Goal: Check status: Check status

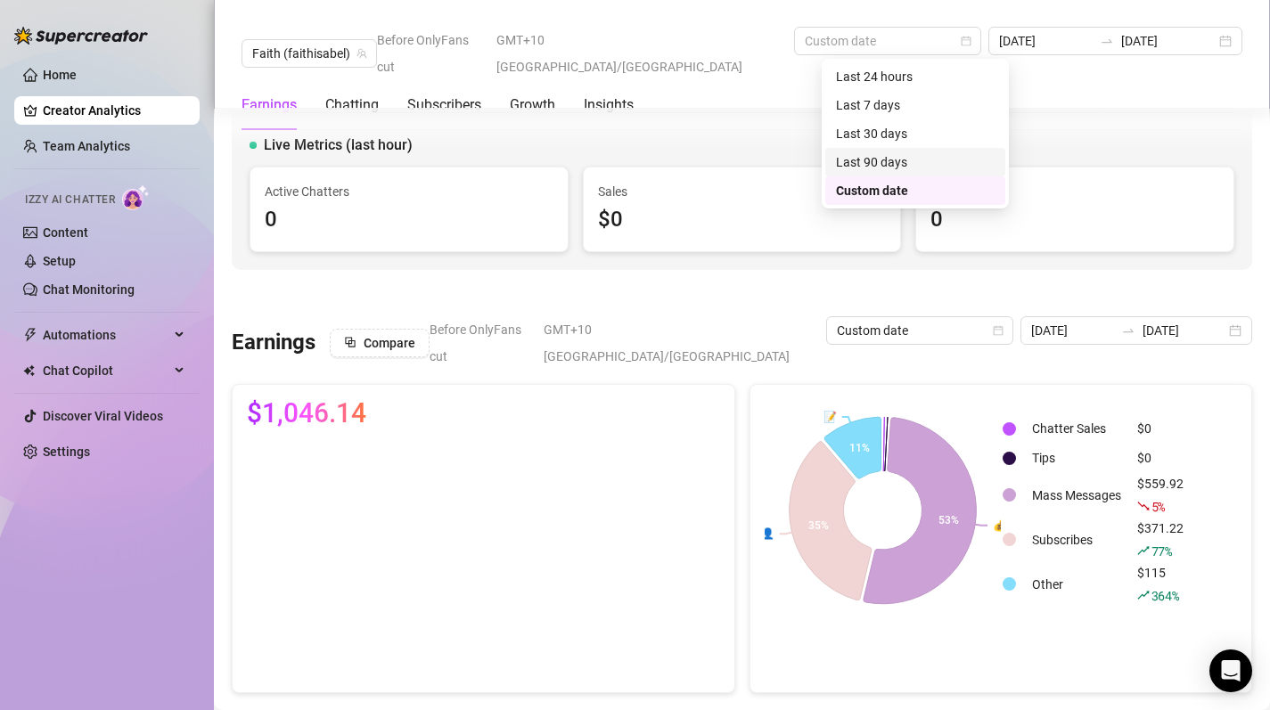
scroll to position [470, 0]
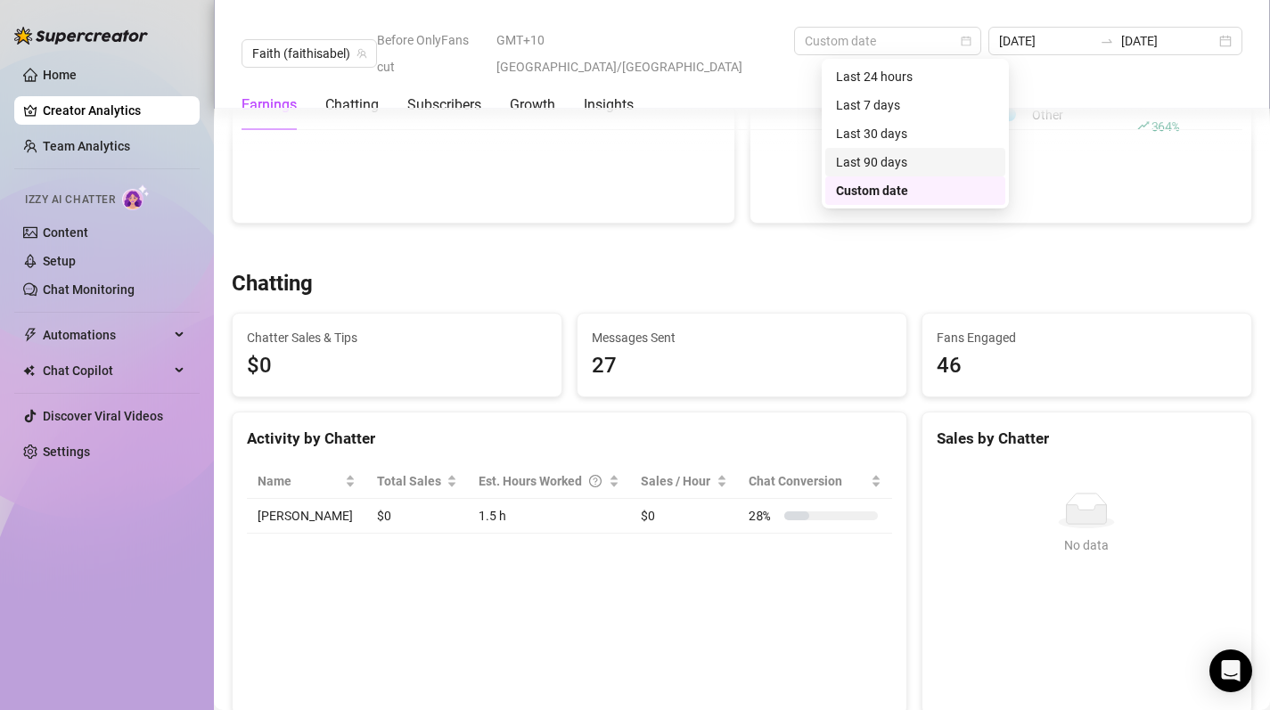
click at [892, 154] on div "Last 90 days" at bounding box center [915, 162] width 159 height 20
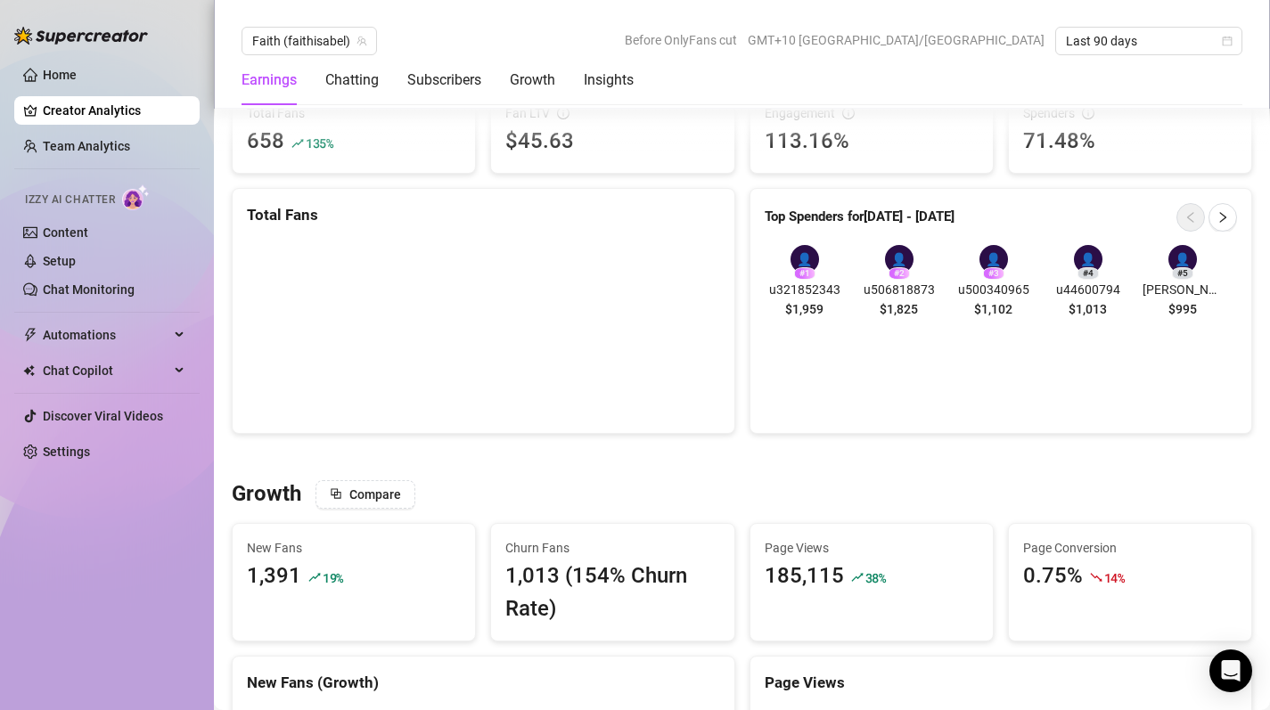
scroll to position [1064, 0]
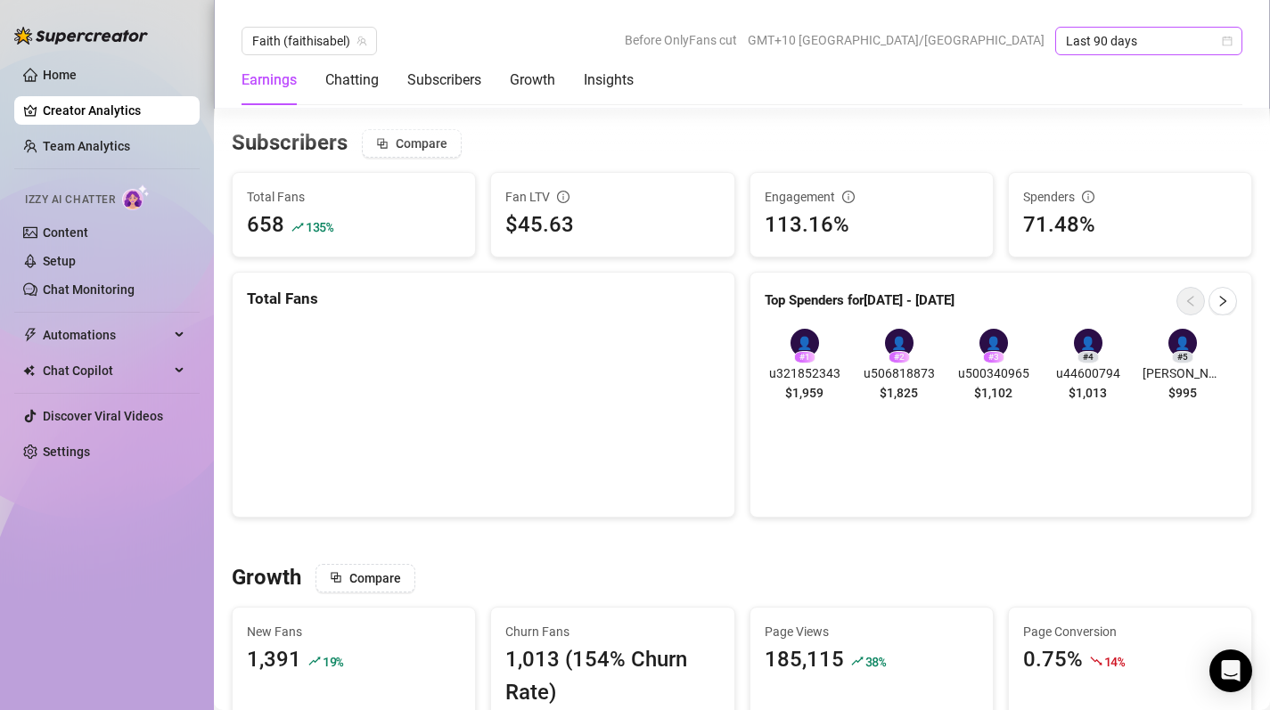
click at [1234, 38] on div "Last 90 days" at bounding box center [1148, 41] width 187 height 29
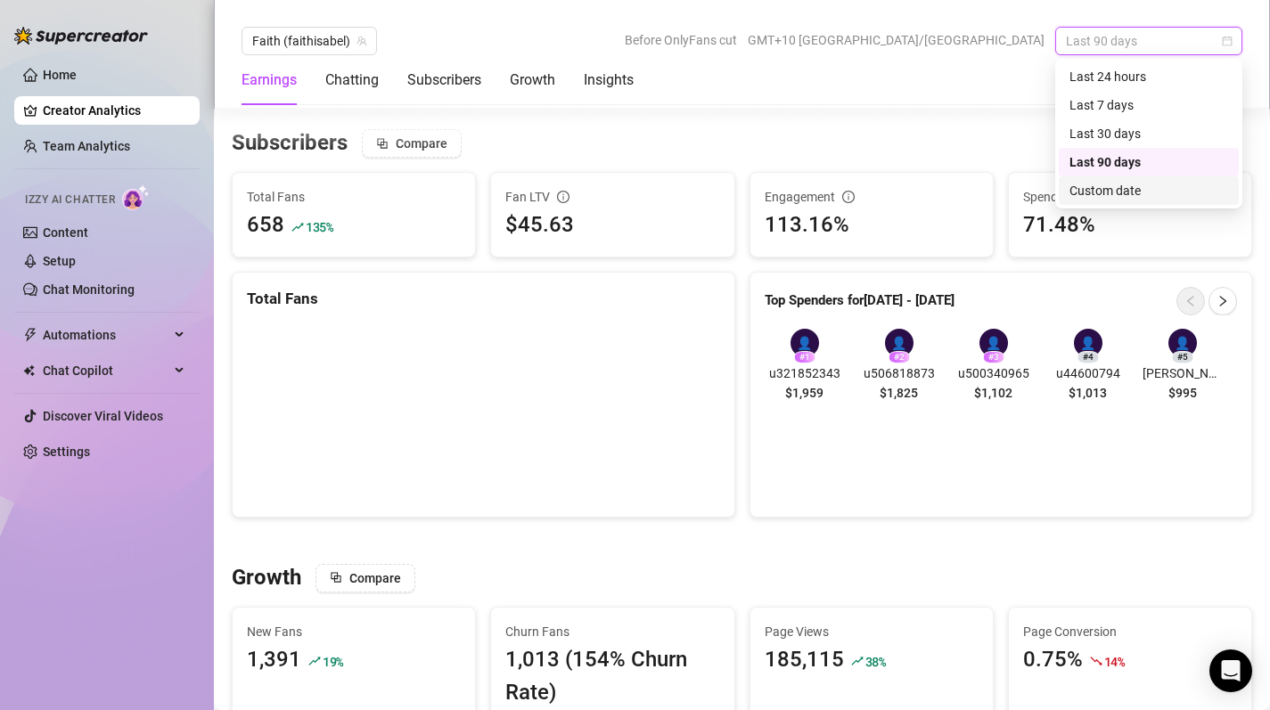
click at [1143, 185] on div "Custom date" at bounding box center [1148, 191] width 159 height 20
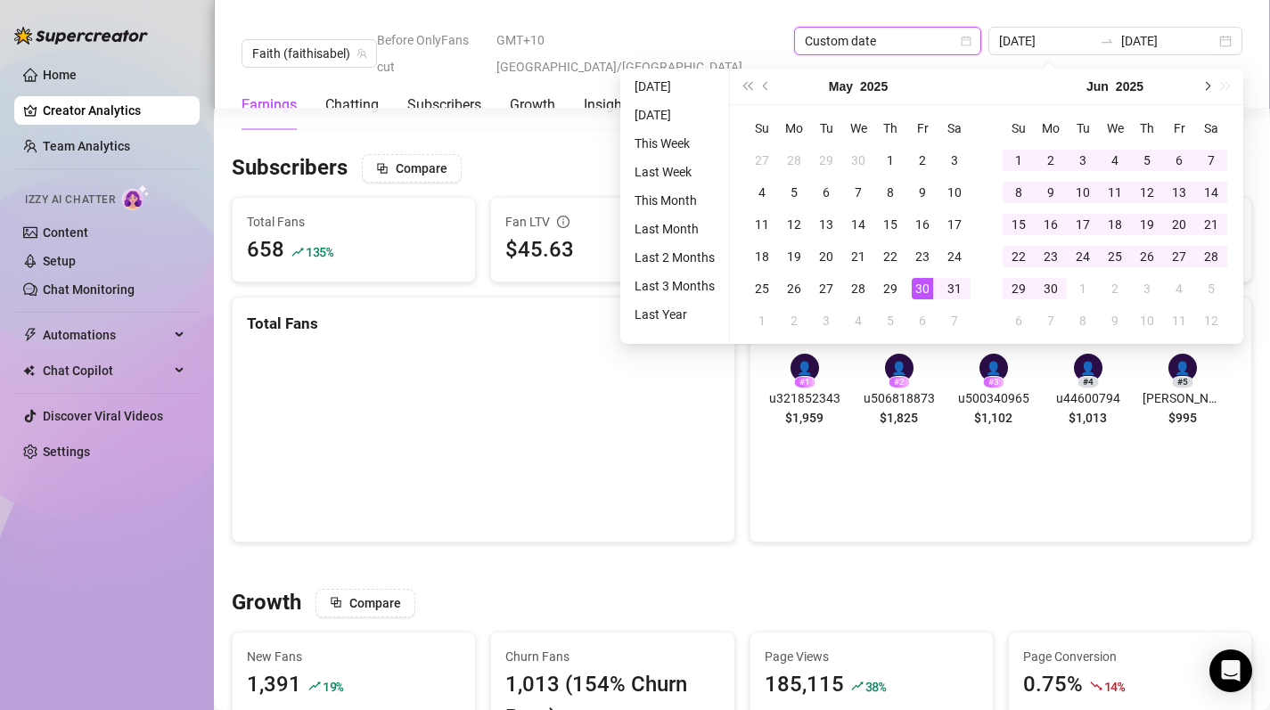
click at [1199, 88] on button "Next month (PageDown)" at bounding box center [1206, 87] width 20 height 36
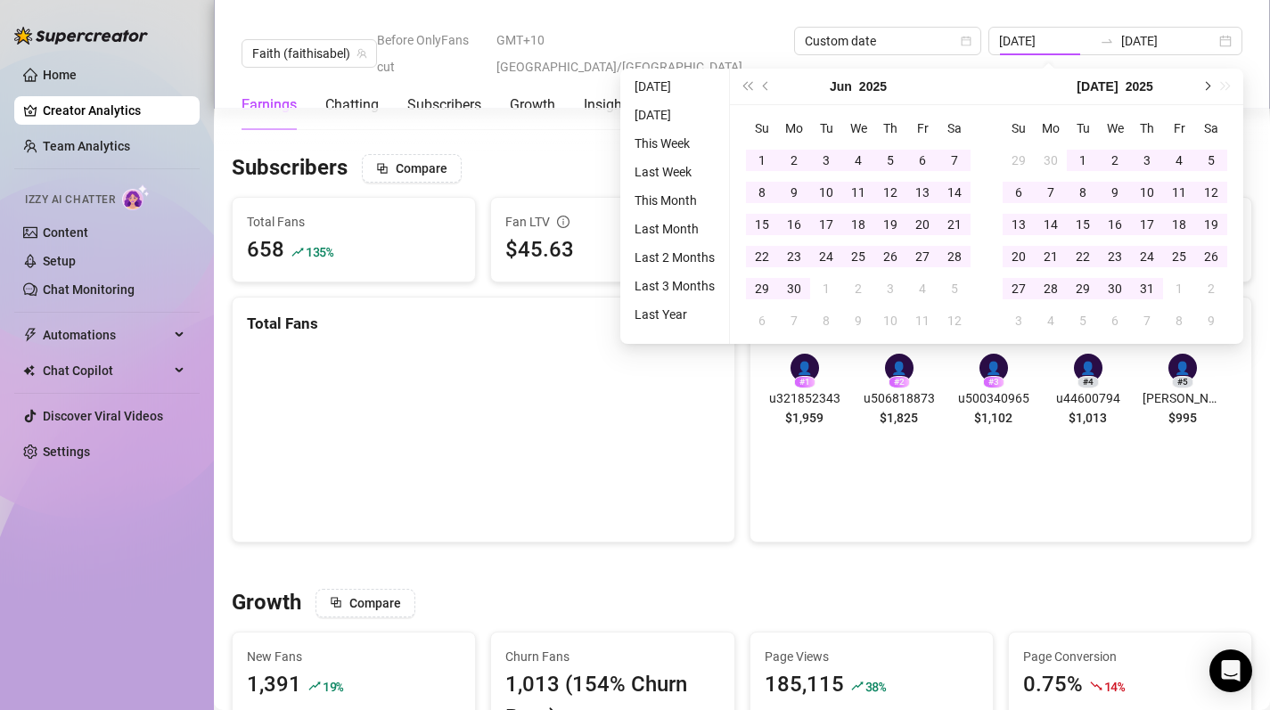
click at [1199, 88] on button "Next month (PageDown)" at bounding box center [1206, 87] width 20 height 36
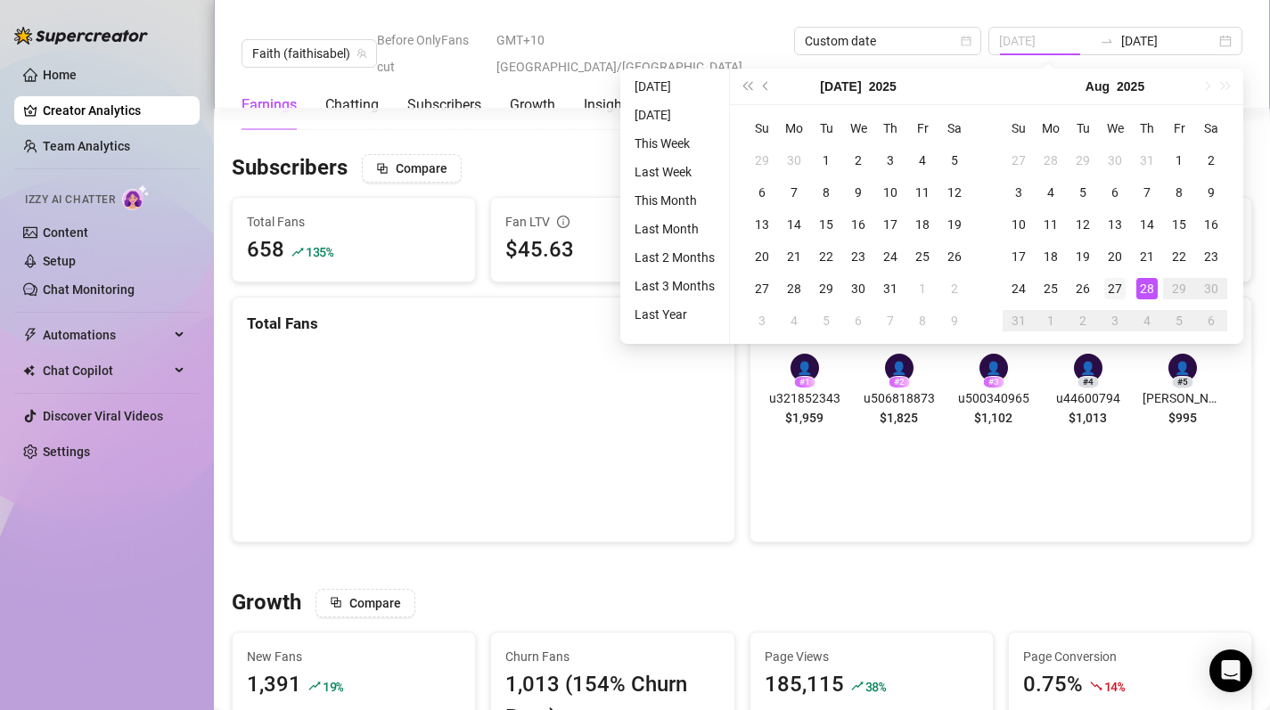
type input "[DATE]"
click at [1120, 291] on div "27" at bounding box center [1114, 288] width 21 height 21
click at [1145, 290] on div "28" at bounding box center [1146, 288] width 21 height 21
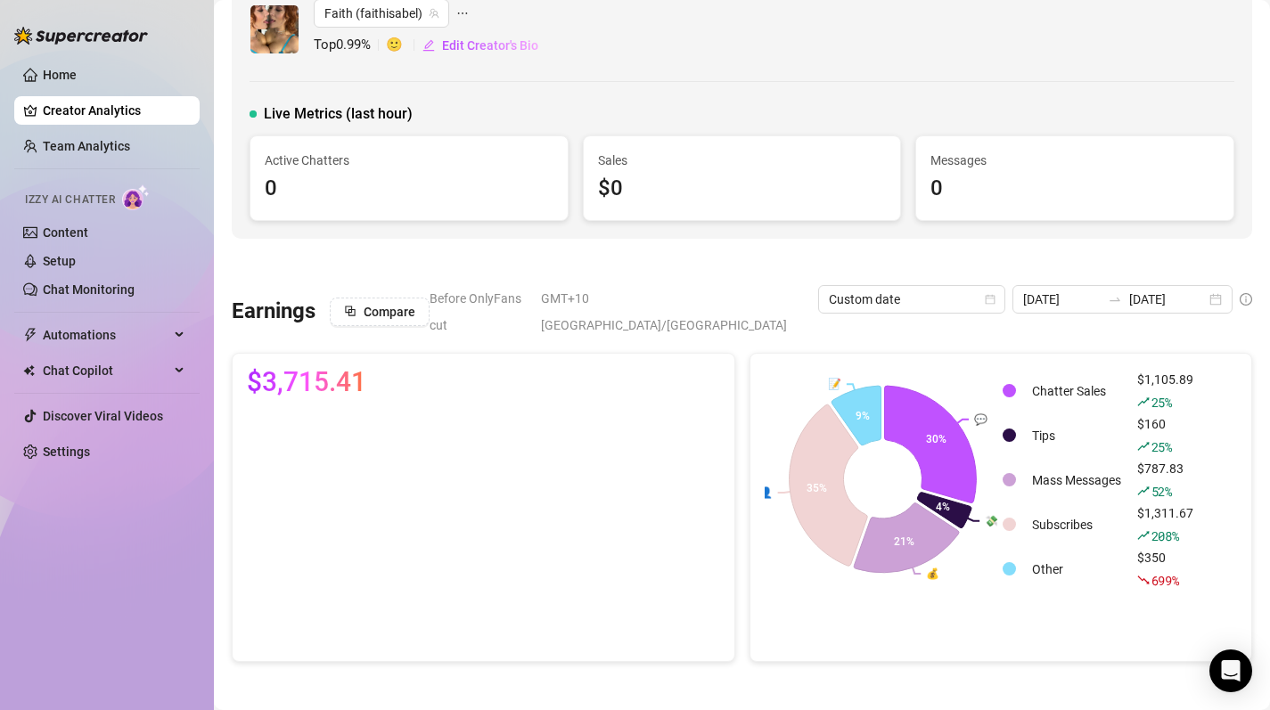
scroll to position [0, 0]
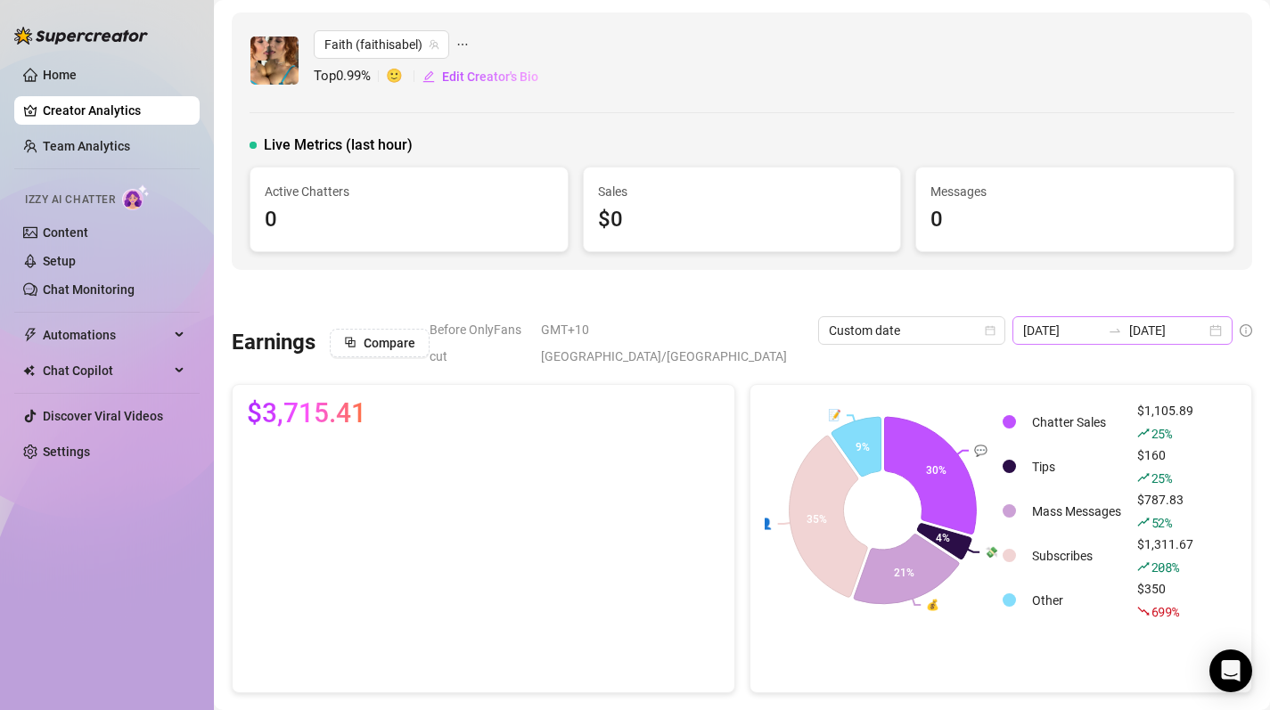
click at [1219, 331] on div "[DATE] [DATE]" at bounding box center [1122, 330] width 220 height 29
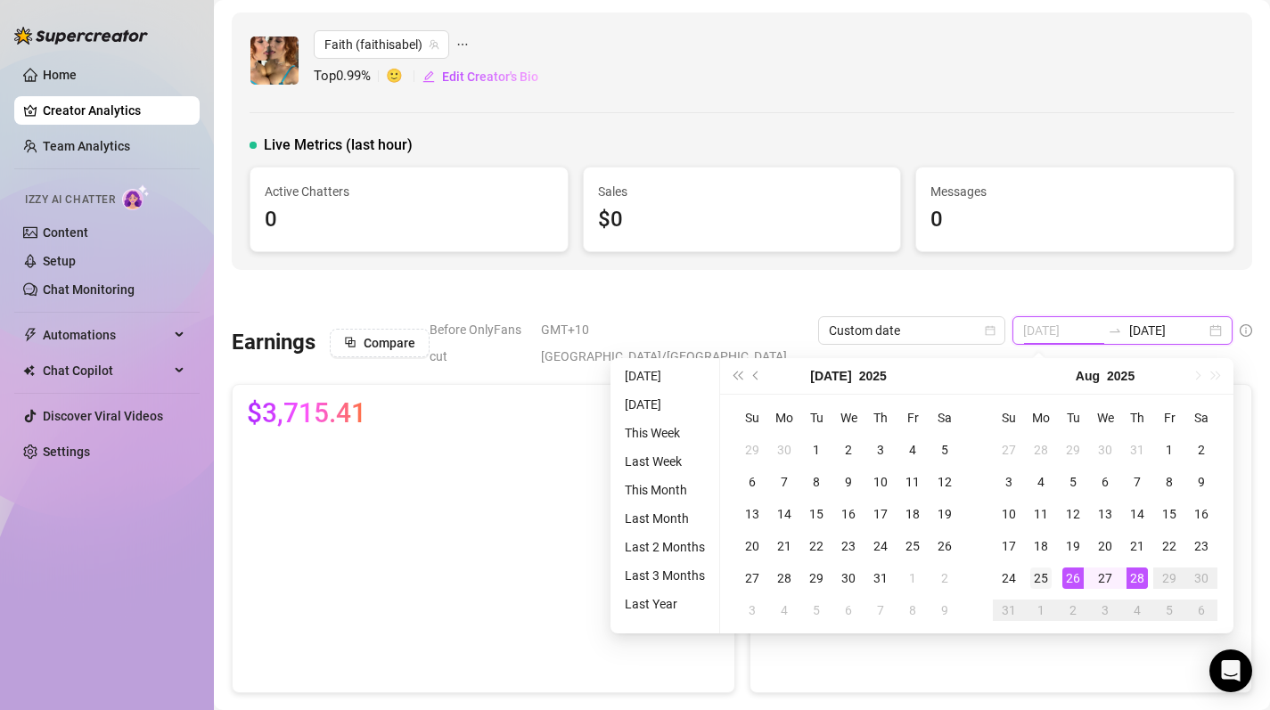
type input "[DATE]"
click at [1038, 577] on div "25" at bounding box center [1040, 578] width 21 height 21
type input "[DATE]"
click at [1135, 574] on div "28" at bounding box center [1136, 578] width 21 height 21
type input "[DATE]"
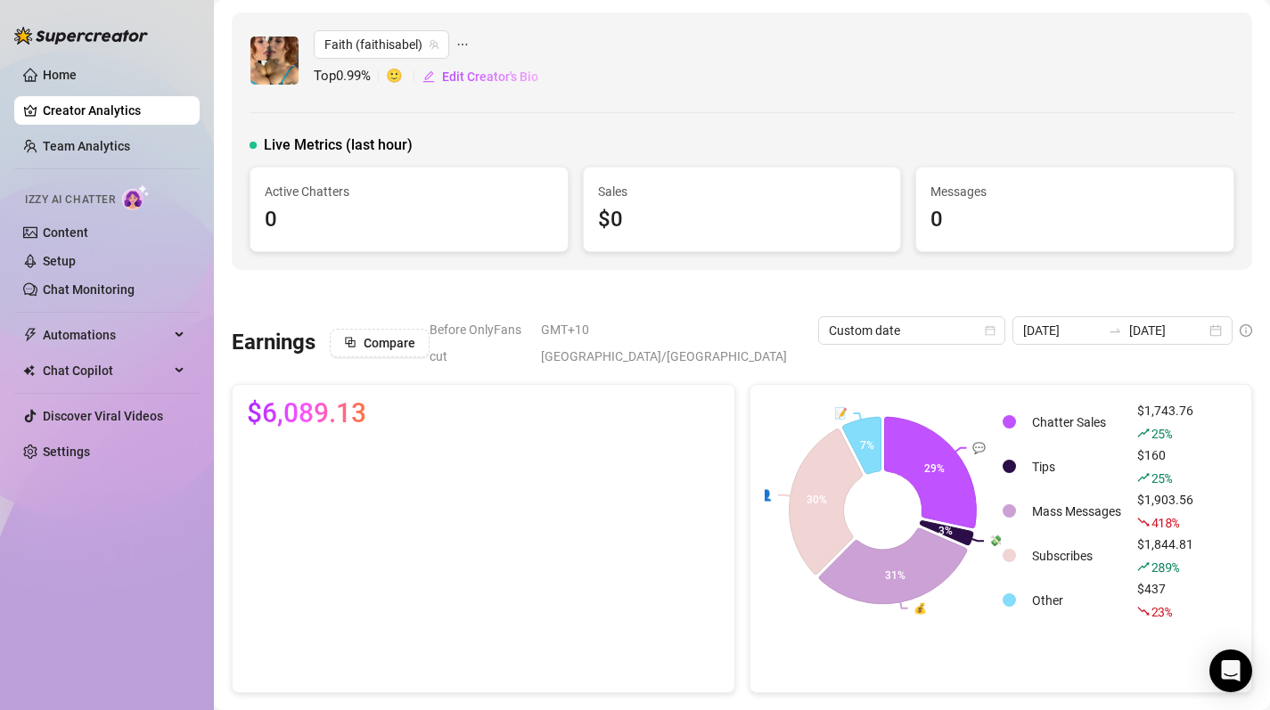
click at [168, 113] on link "Creator Analytics" at bounding box center [114, 110] width 143 height 29
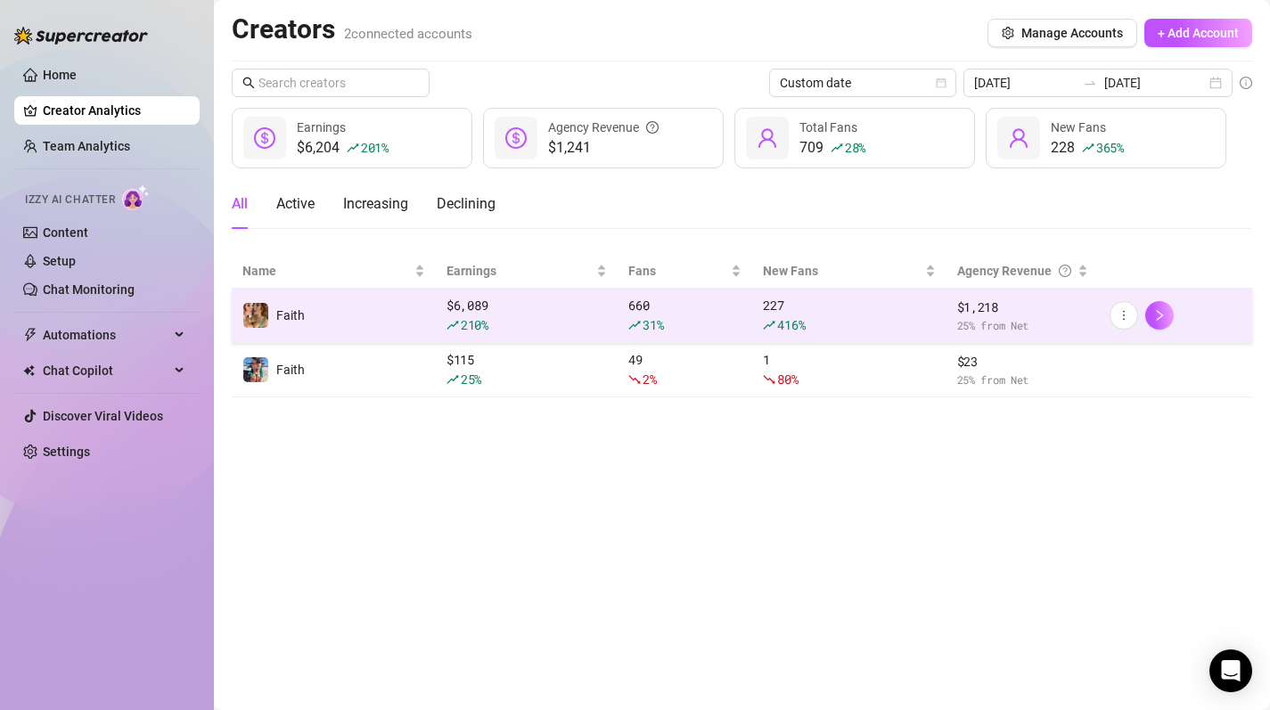
click at [340, 312] on td "Faith" at bounding box center [334, 316] width 204 height 54
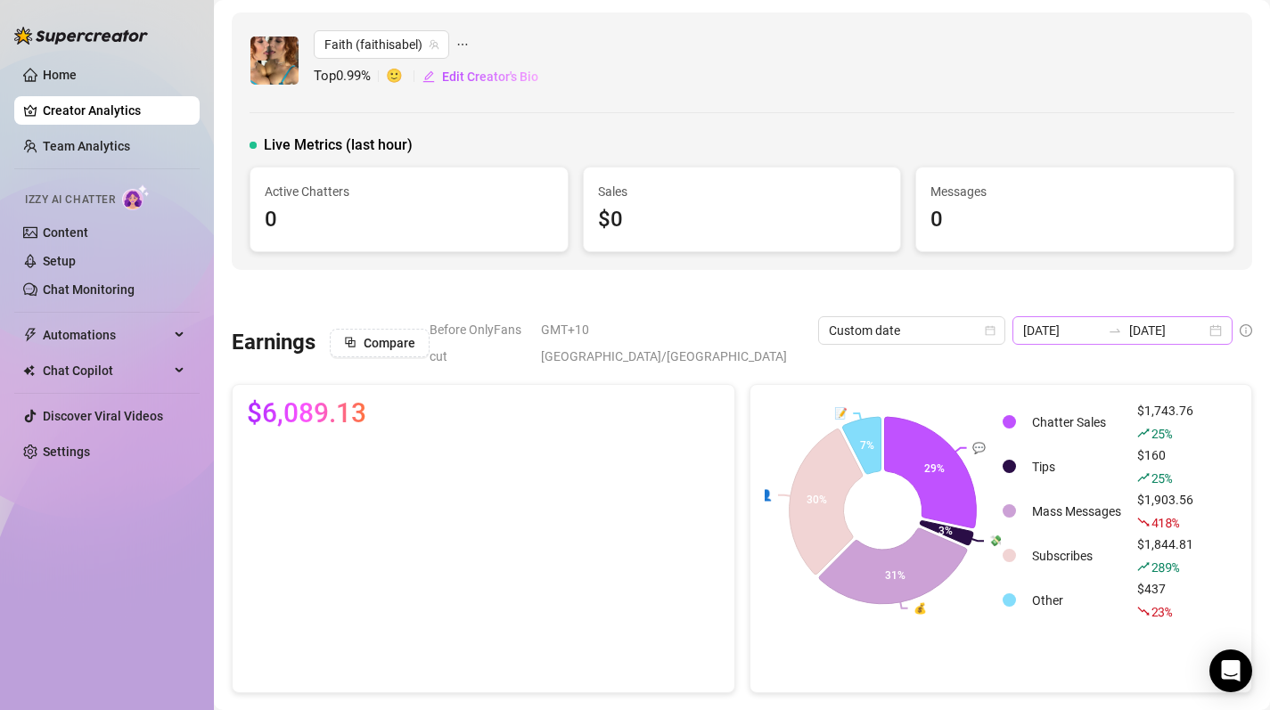
click at [1224, 331] on div "[DATE] [DATE]" at bounding box center [1122, 330] width 220 height 29
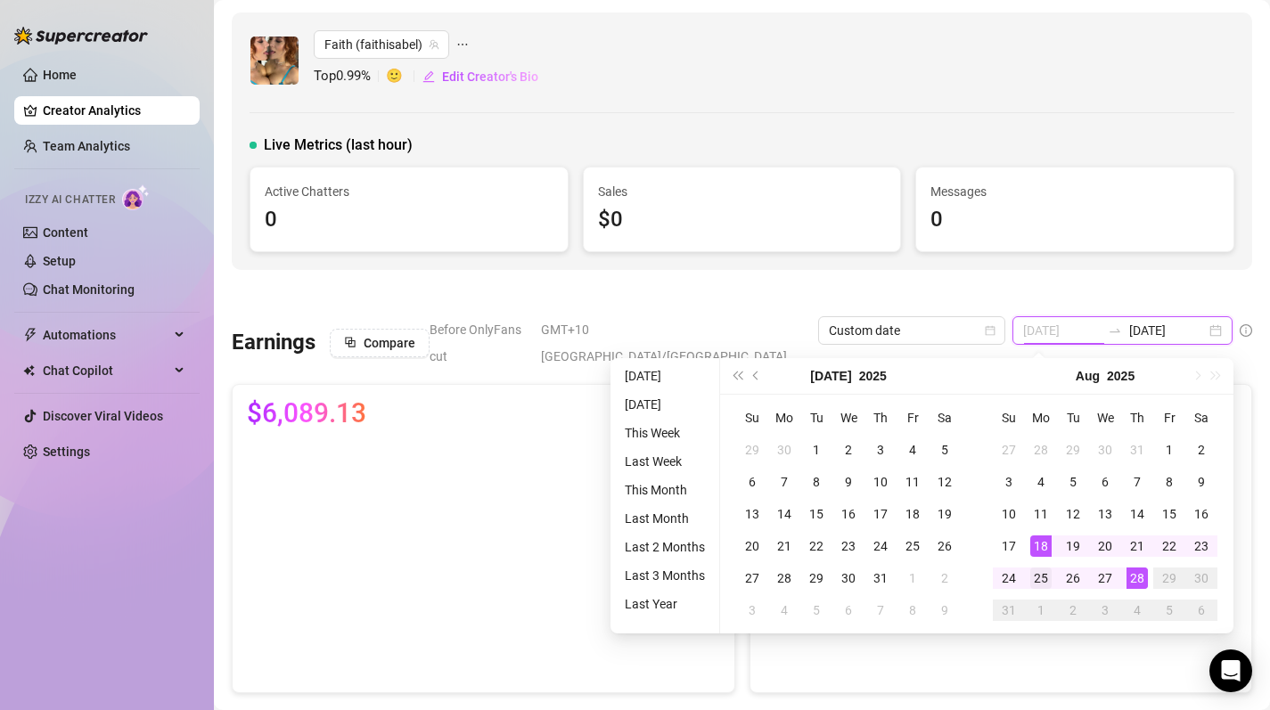
type input "[DATE]"
click at [1042, 578] on div "25" at bounding box center [1040, 578] width 21 height 21
type input "[DATE]"
click at [1132, 575] on div "28" at bounding box center [1136, 578] width 21 height 21
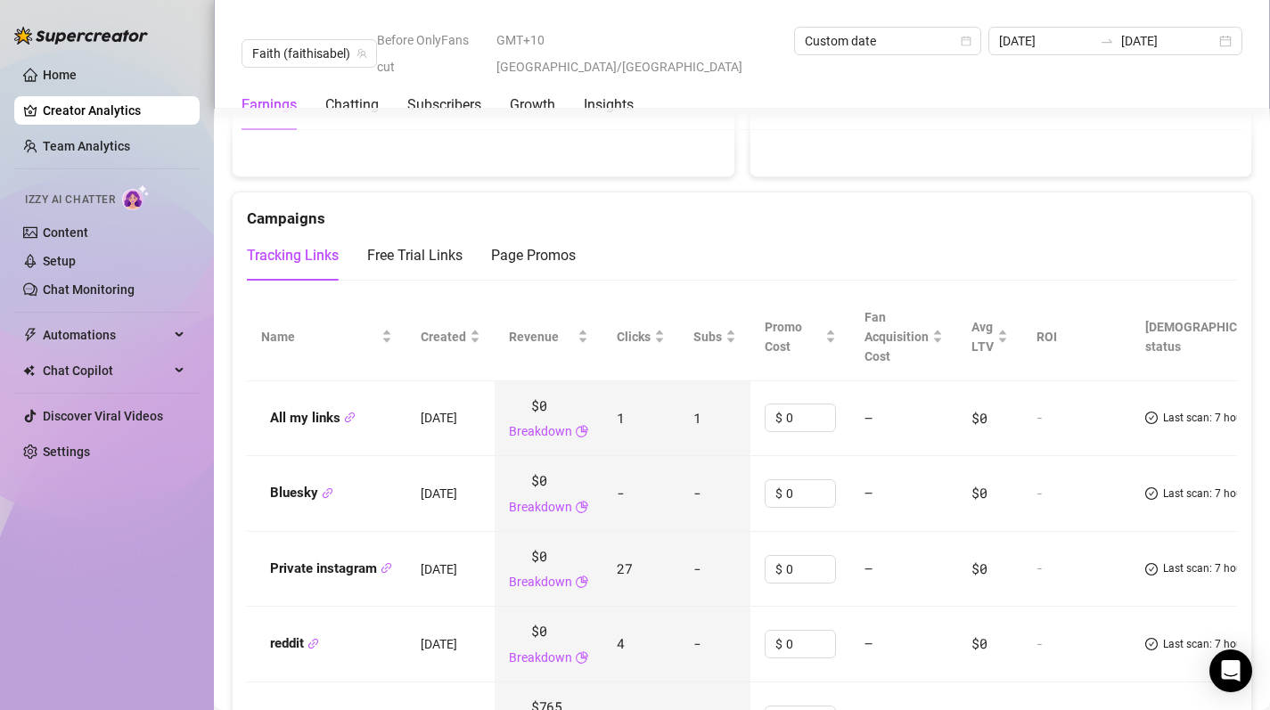
scroll to position [1904, 0]
